Goal: Task Accomplishment & Management: Manage account settings

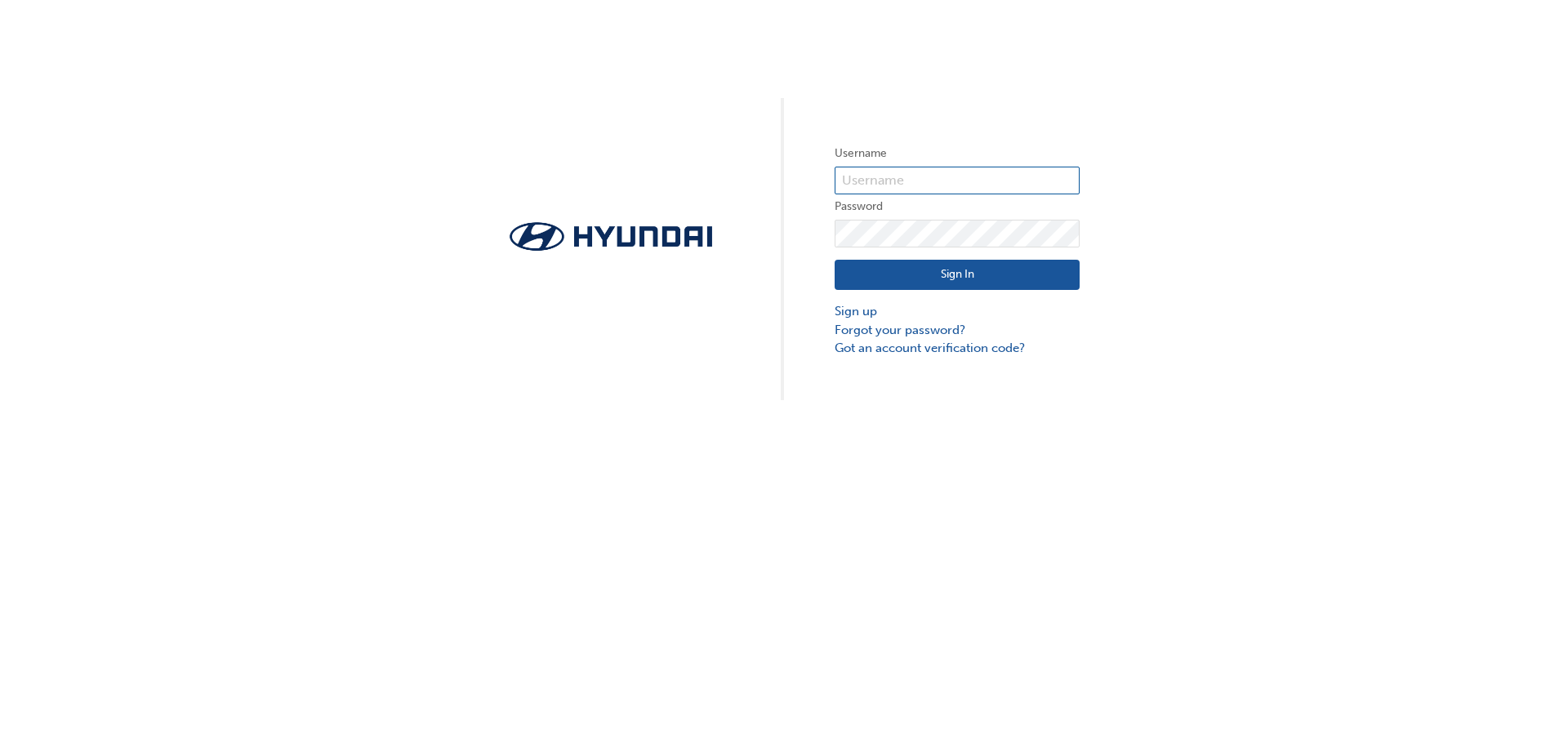
click at [972, 183] on input "text" at bounding box center [957, 180] width 245 height 28
type input "[PERSON_NAME][EMAIL_ADDRESS][DOMAIN_NAME]"
click at [923, 329] on link "Forgot your password?" at bounding box center [957, 330] width 245 height 19
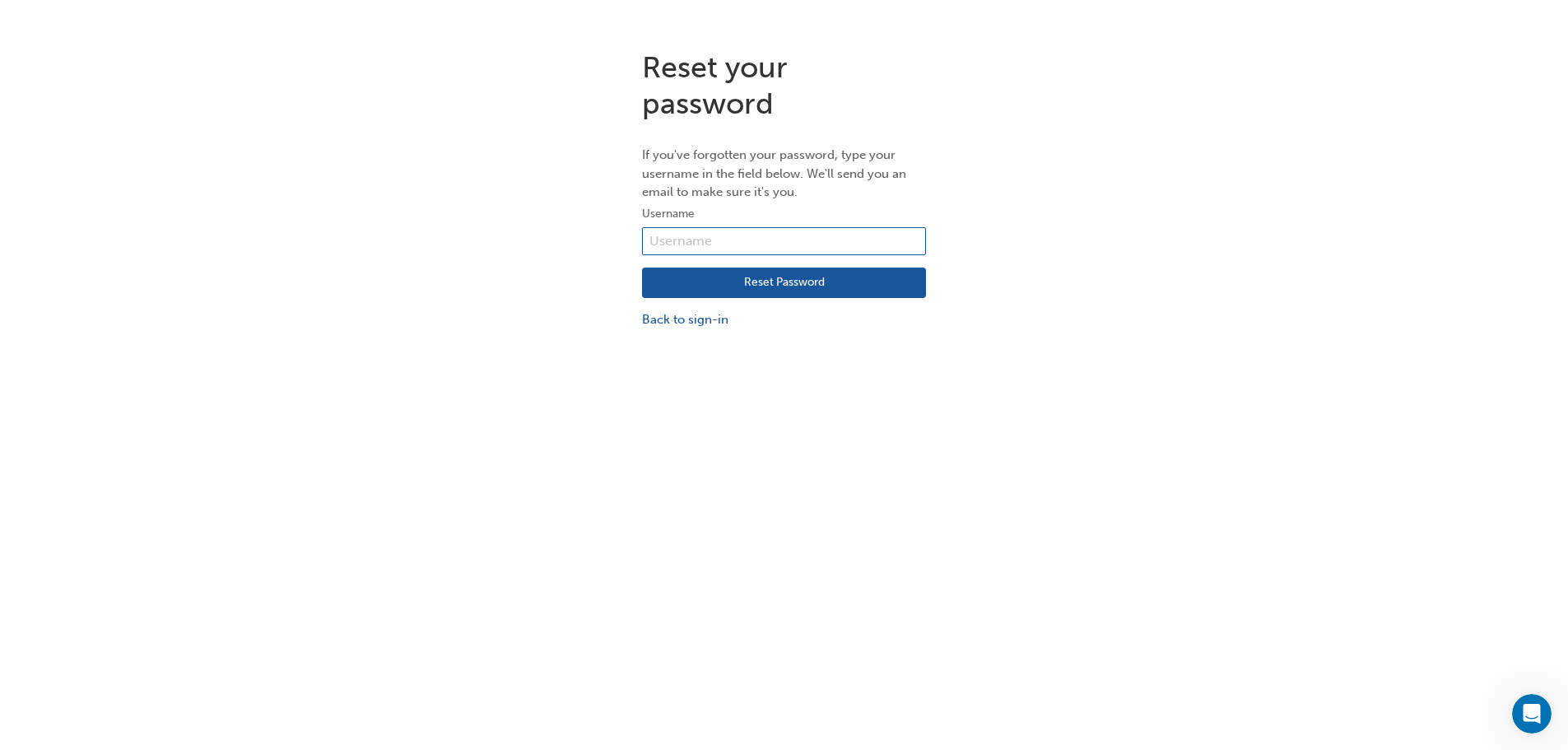
click at [798, 242] on input "text" at bounding box center [784, 242] width 284 height 28
drag, startPoint x: 842, startPoint y: 235, endPoint x: 358, endPoint y: 221, distance: 484.2
click at [358, 221] on div "Reset your password If you've forgotten your password, type your username in th…" at bounding box center [784, 189] width 1568 height 305
type input "HAU457VA4"
click button "Reset Password" at bounding box center [784, 283] width 284 height 31
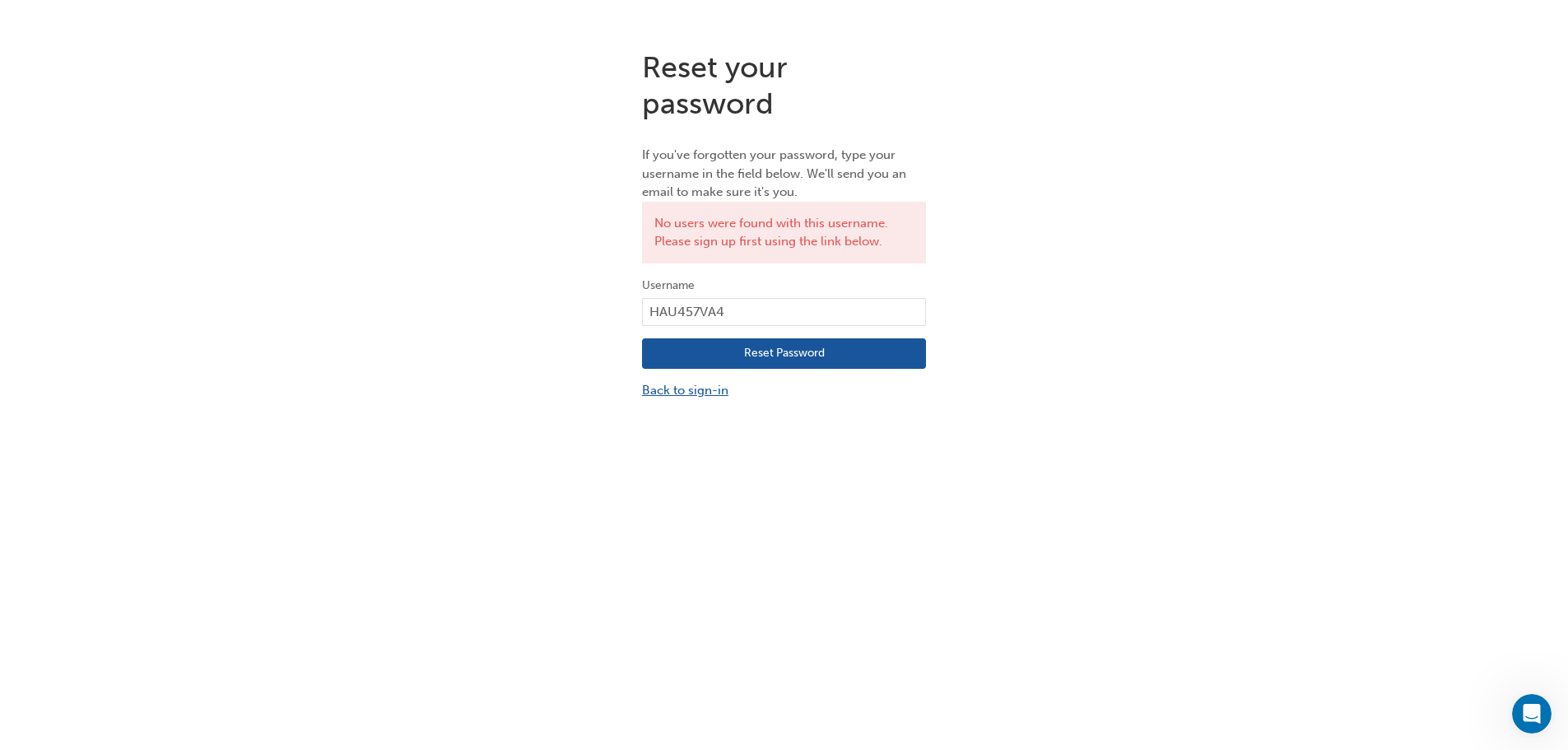
click at [703, 383] on link "Back to sign-in" at bounding box center [784, 390] width 284 height 19
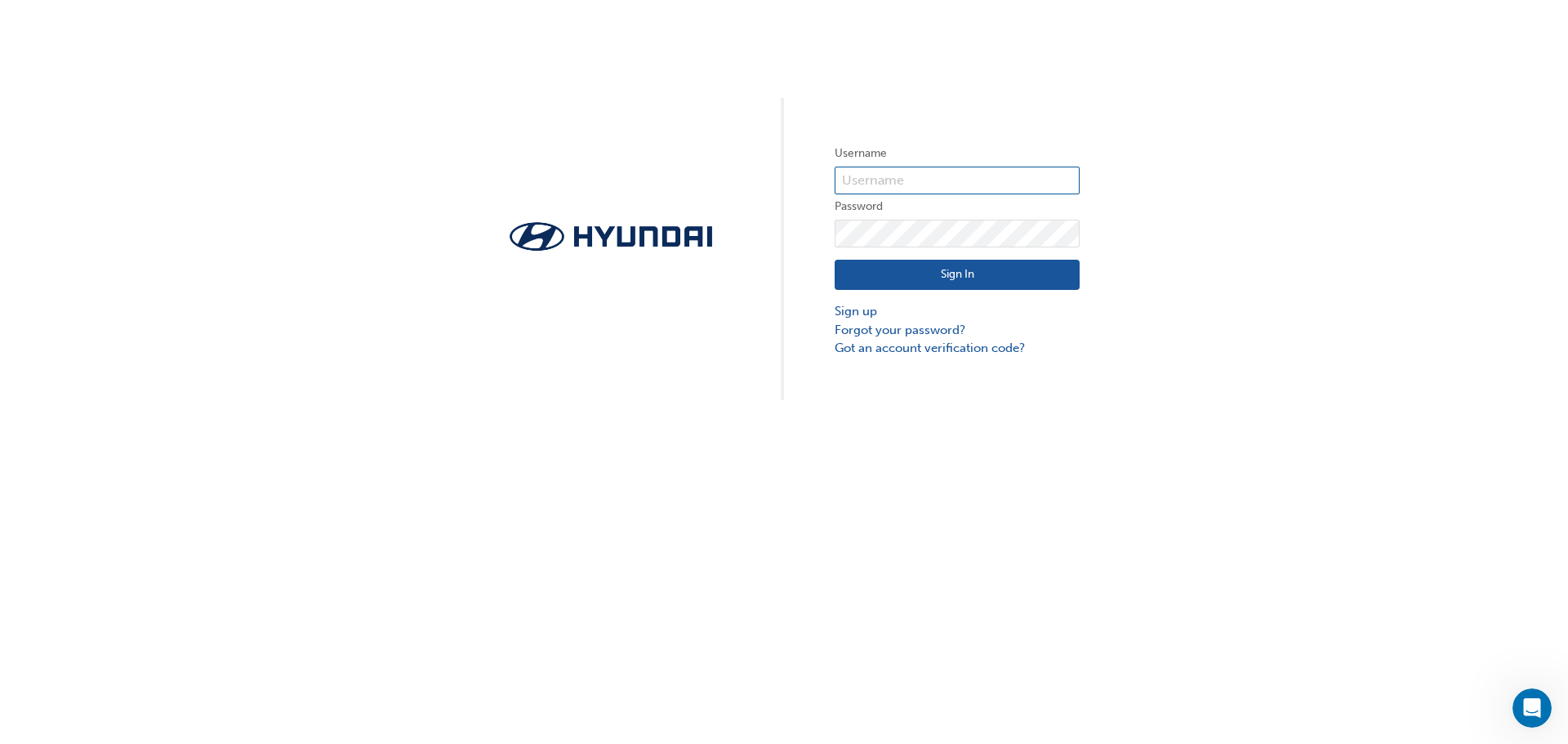
click at [927, 177] on input "text" at bounding box center [957, 180] width 245 height 28
type input "[PERSON_NAME][EMAIL_ADDRESS][DOMAIN_NAME]"
drag, startPoint x: 948, startPoint y: 271, endPoint x: 946, endPoint y: 280, distance: 9.2
click at [948, 272] on button "Sign In" at bounding box center [957, 274] width 245 height 31
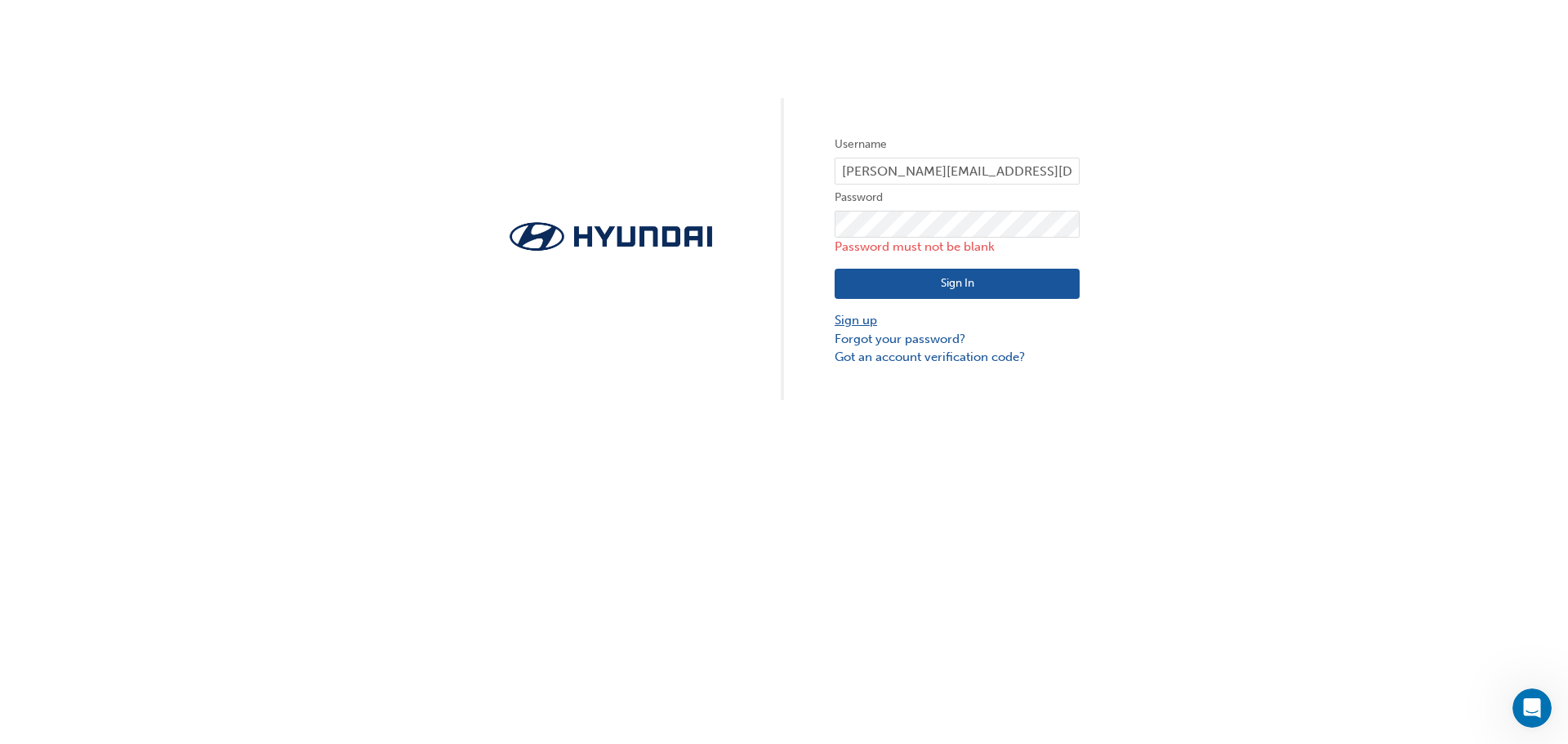
click at [859, 321] on link "Sign up" at bounding box center [957, 320] width 245 height 19
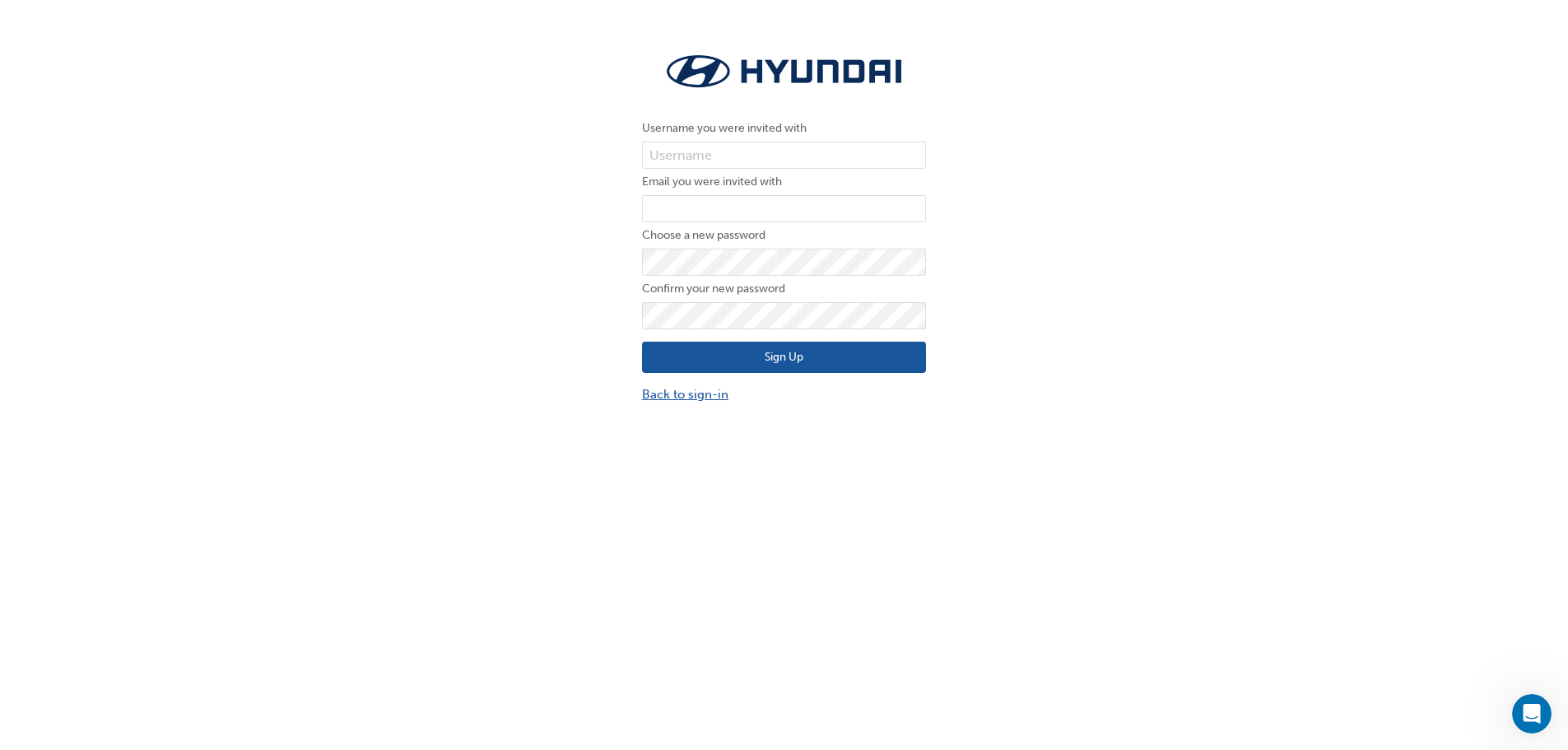
click at [681, 396] on link "Back to sign-in" at bounding box center [784, 394] width 284 height 19
